Goal: Check status: Check status

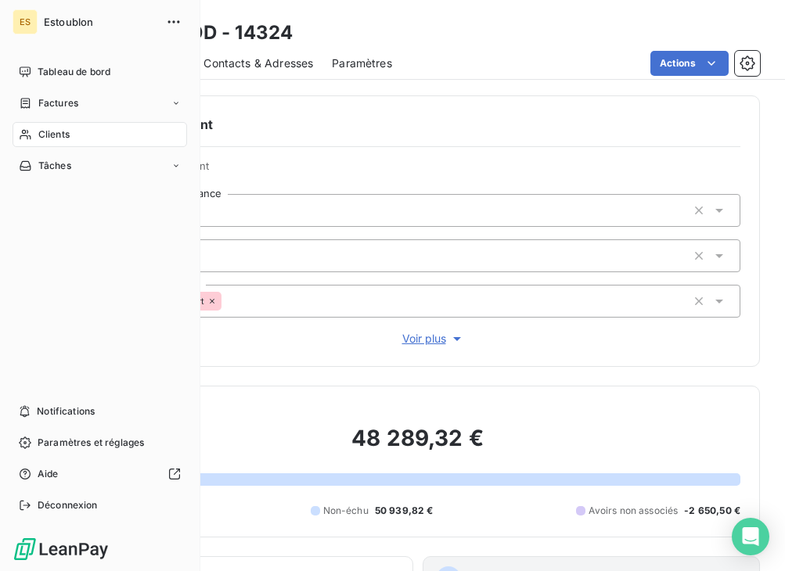
click at [32, 133] on div "Clients" at bounding box center [100, 134] width 174 height 25
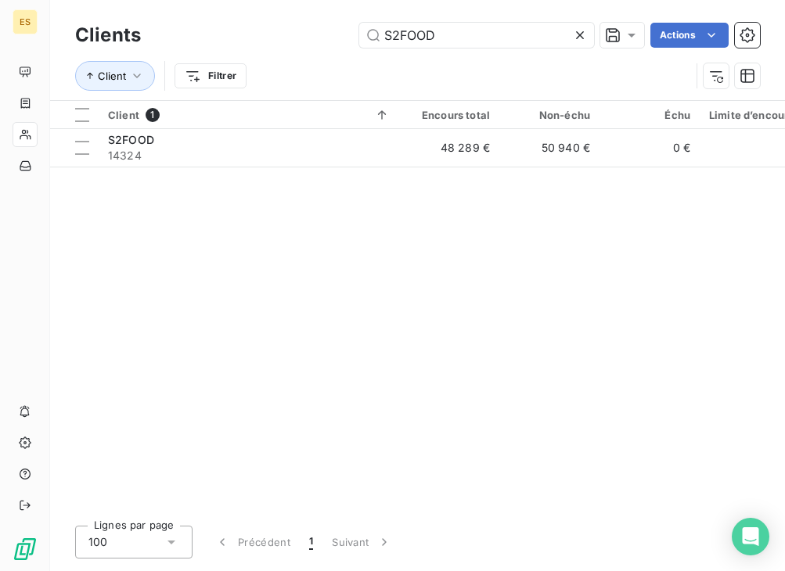
drag, startPoint x: 443, startPoint y: 38, endPoint x: 349, endPoint y: 37, distance: 93.9
click at [349, 37] on div "S2FOOD Actions" at bounding box center [460, 35] width 600 height 25
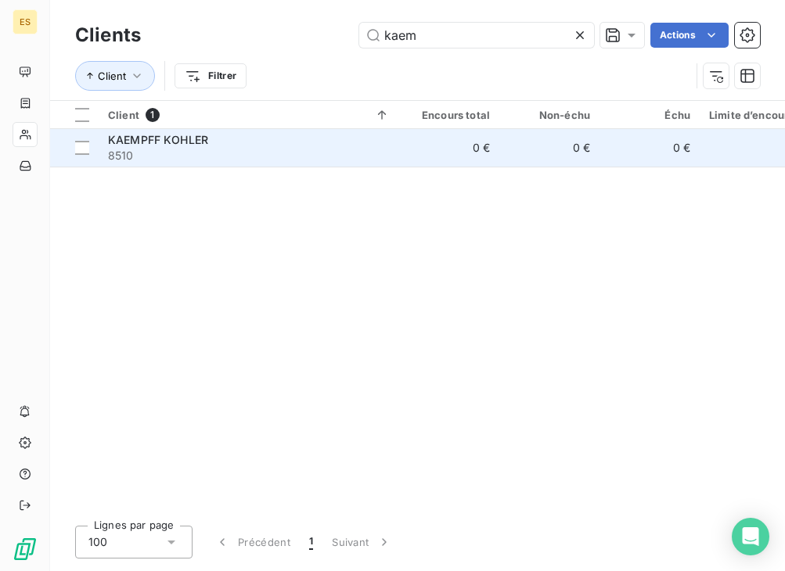
type input "kaem"
click at [205, 137] on span "KAEMPFF KOHLER" at bounding box center [158, 139] width 100 height 13
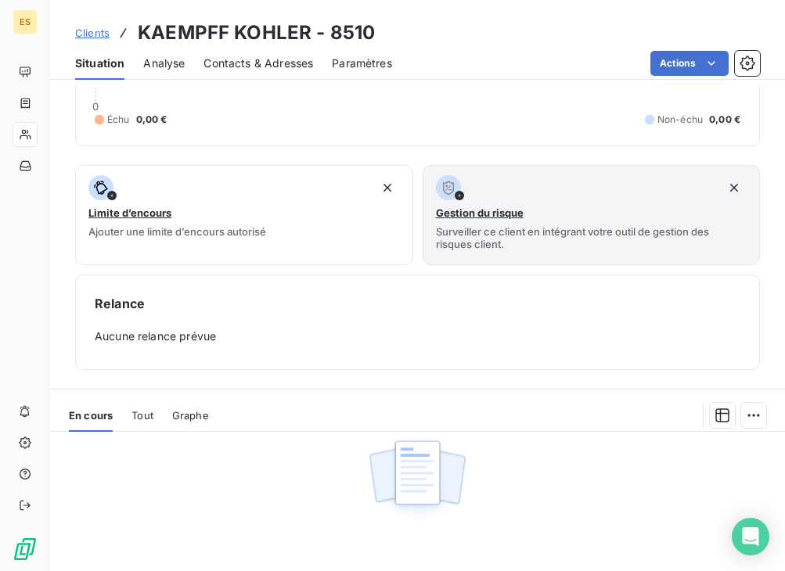
scroll to position [313, 0]
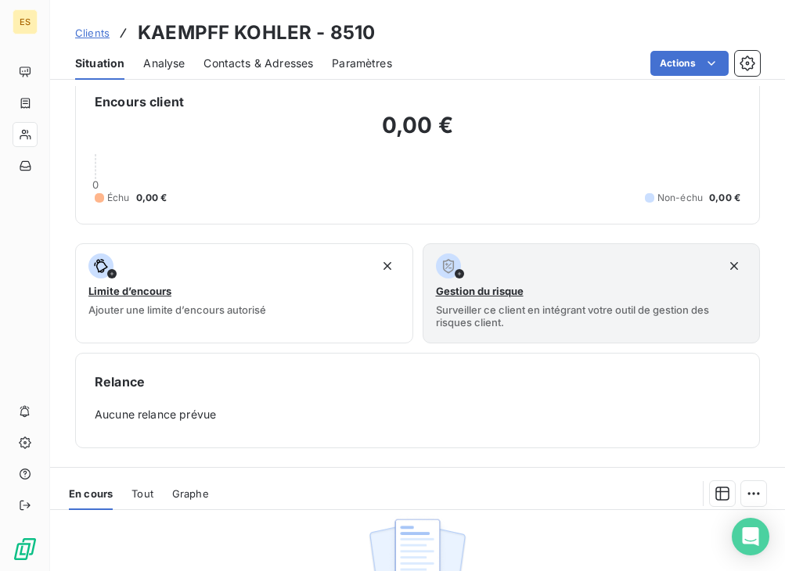
click at [146, 491] on span "Tout" at bounding box center [142, 493] width 22 height 13
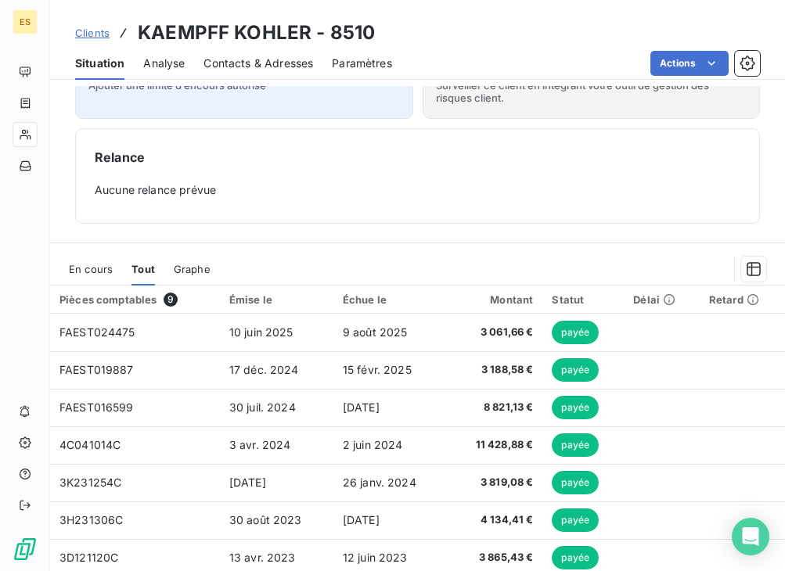
scroll to position [548, 0]
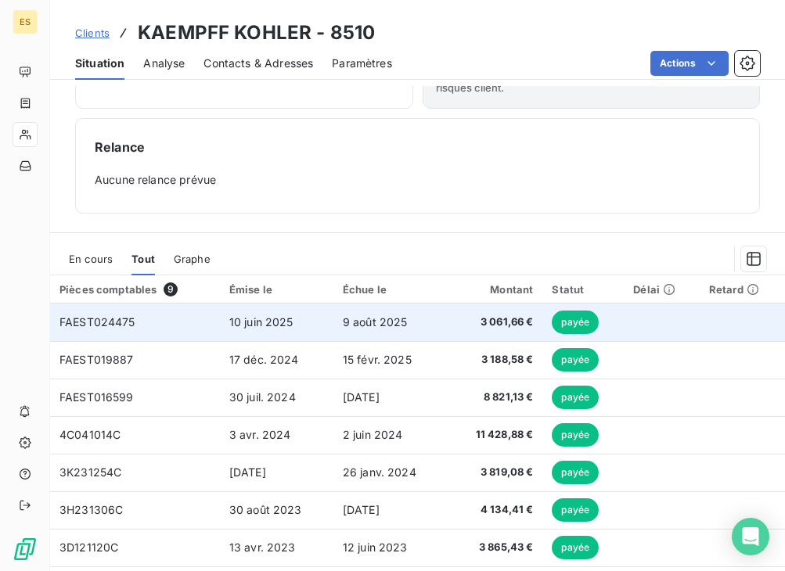
click at [113, 323] on span "FAEST024475" at bounding box center [97, 321] width 76 height 13
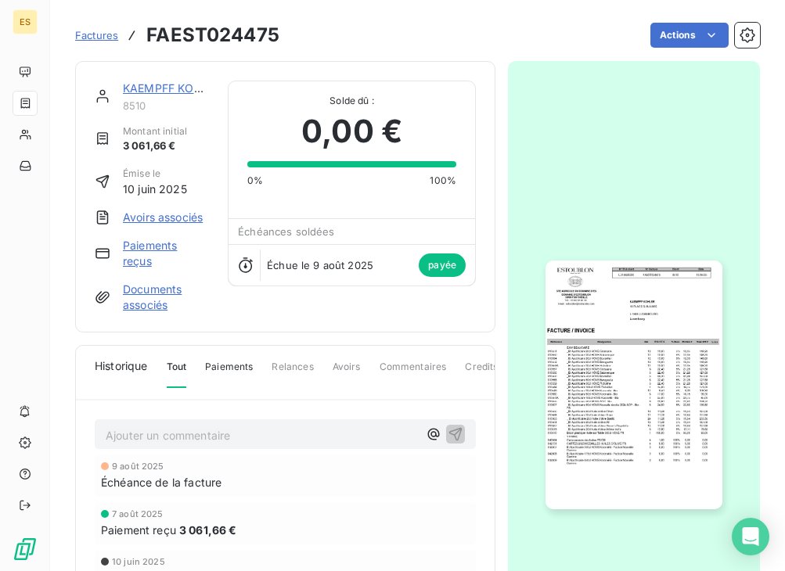
click at [631, 376] on img "button" at bounding box center [633, 385] width 176 height 249
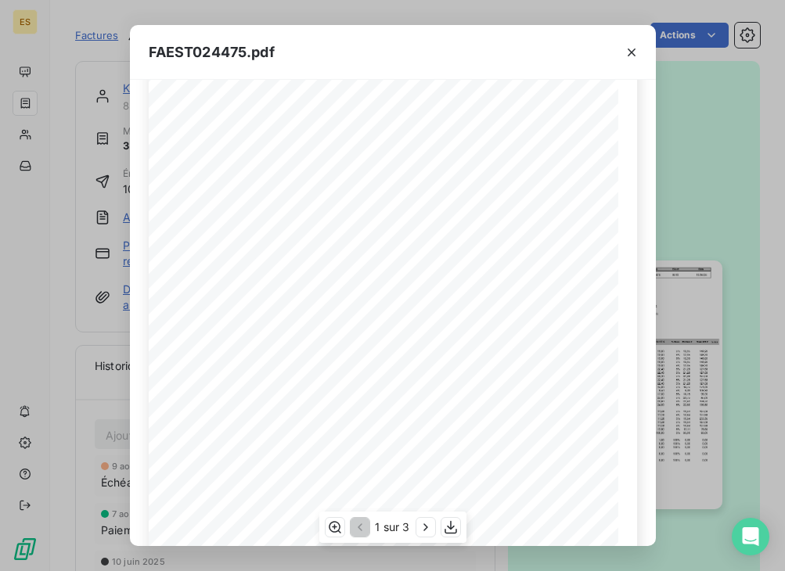
scroll to position [235, 0]
click at [632, 46] on icon "button" at bounding box center [632, 53] width 16 height 16
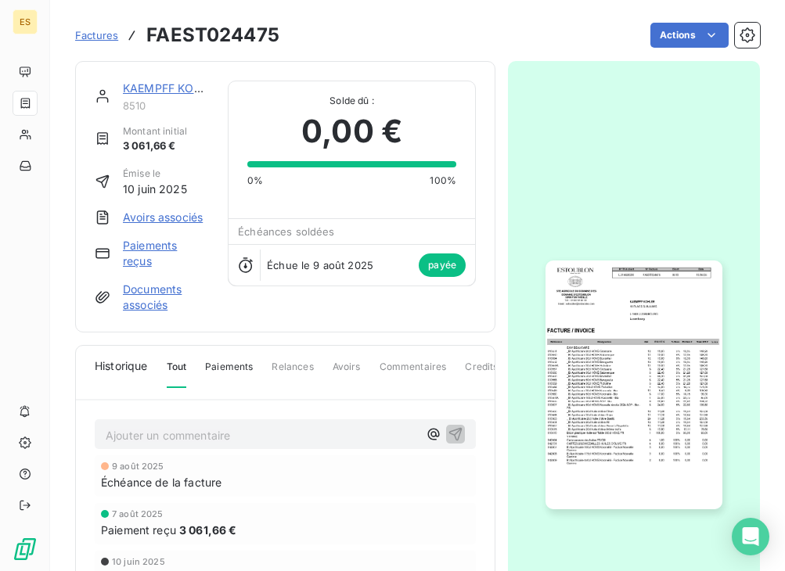
click at [629, 379] on img "button" at bounding box center [633, 385] width 176 height 249
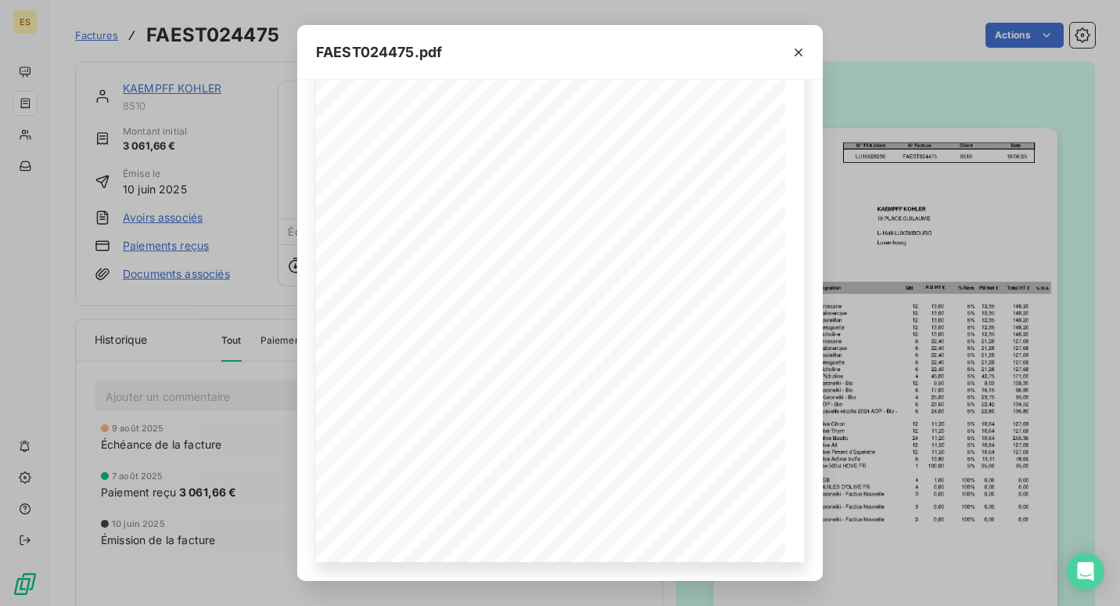
scroll to position [200, 0]
